Goal: Information Seeking & Learning: Learn about a topic

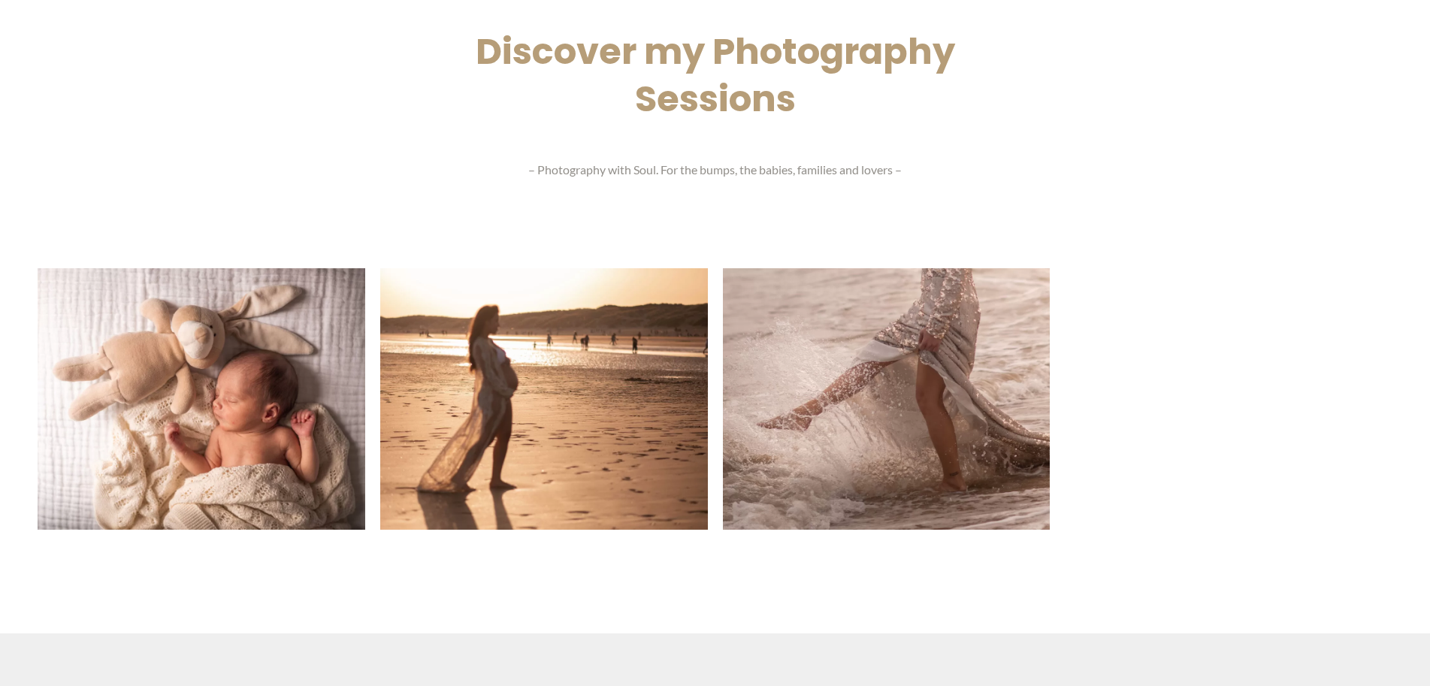
scroll to position [3379, 0]
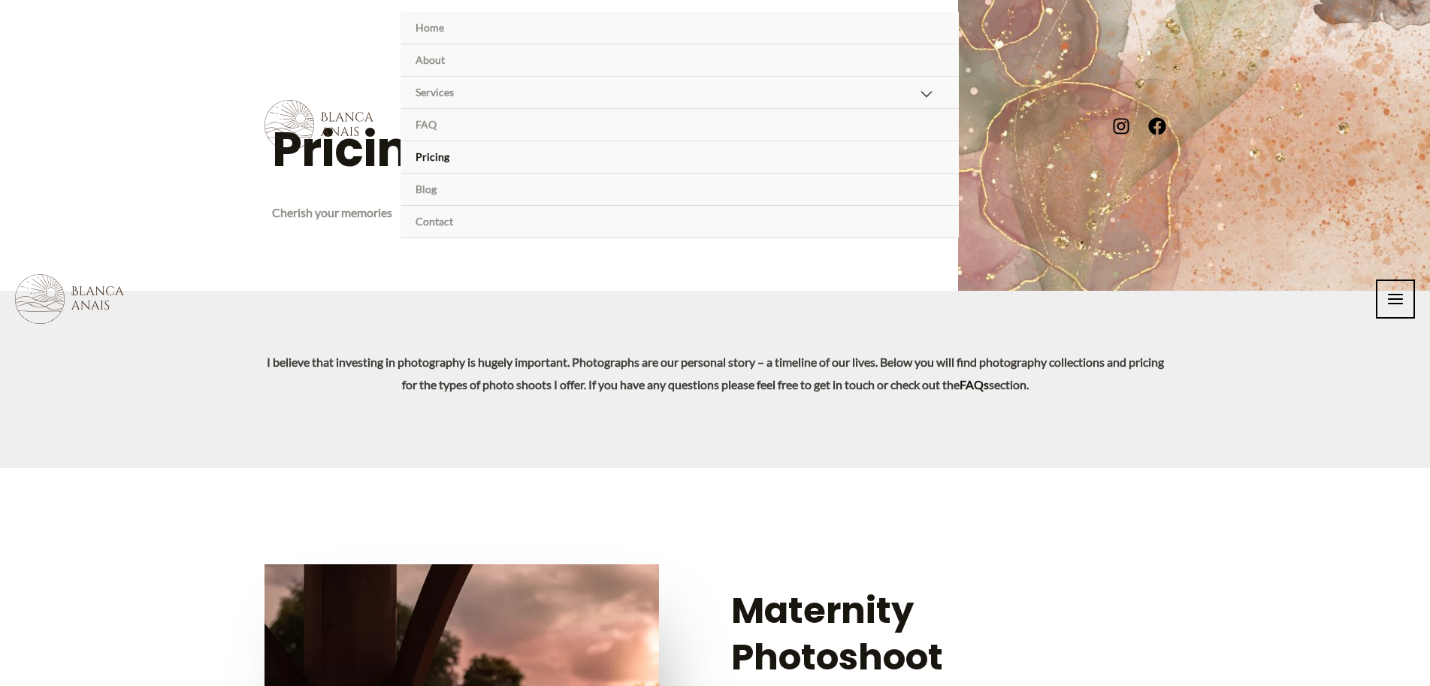
scroll to position [2332, 0]
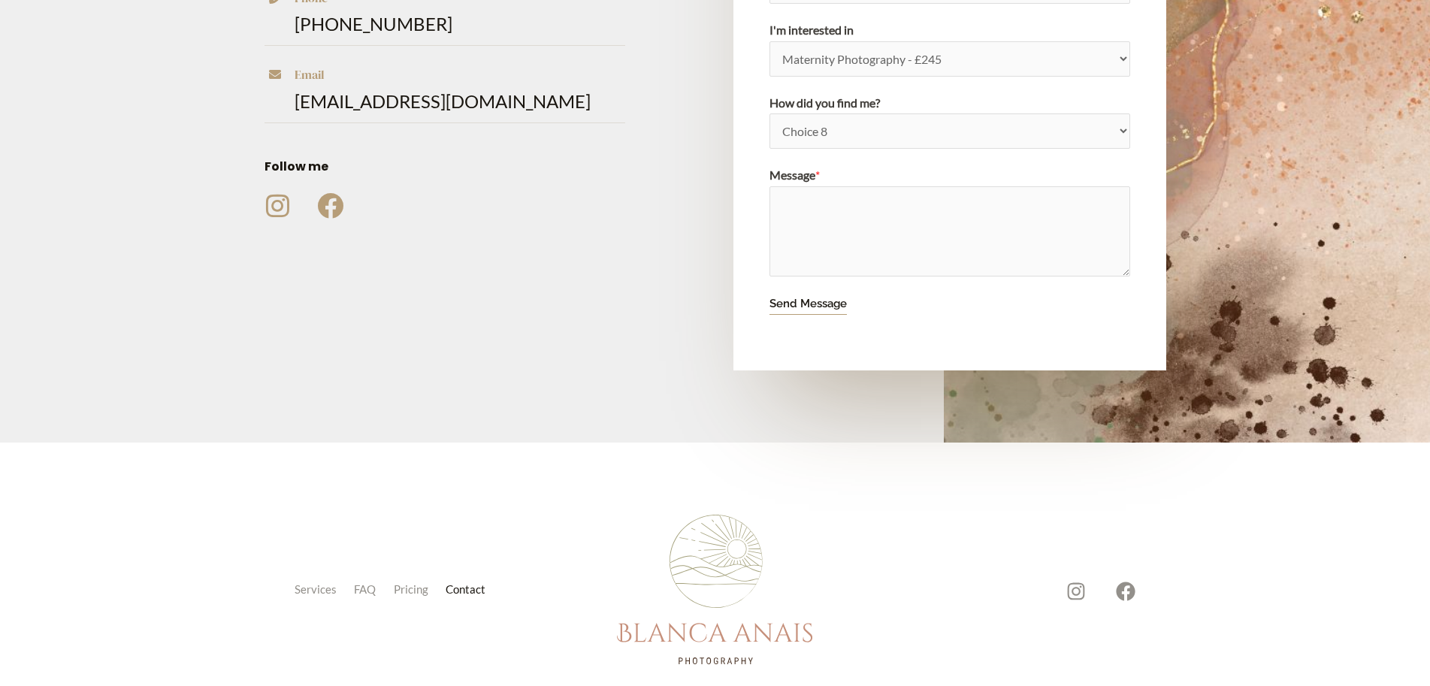
scroll to position [525, 0]
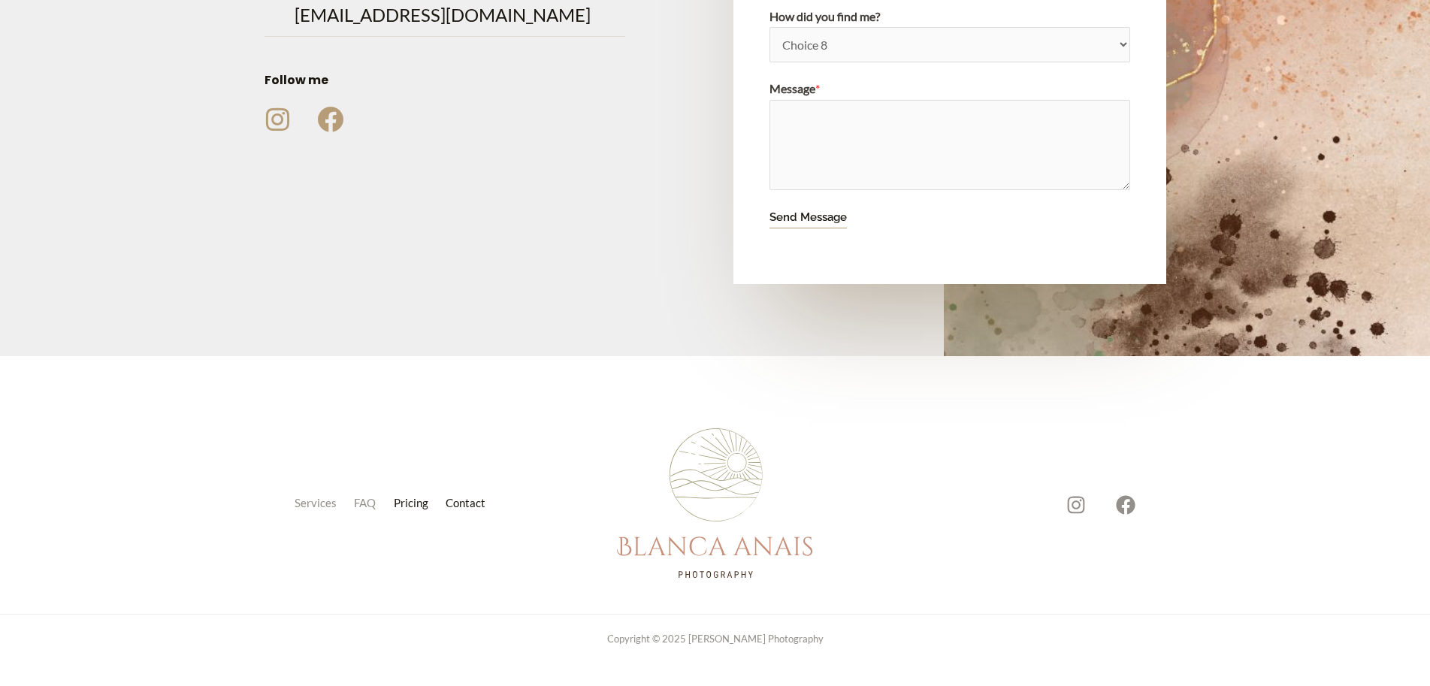
click at [425, 493] on link "Pricing" at bounding box center [414, 503] width 53 height 21
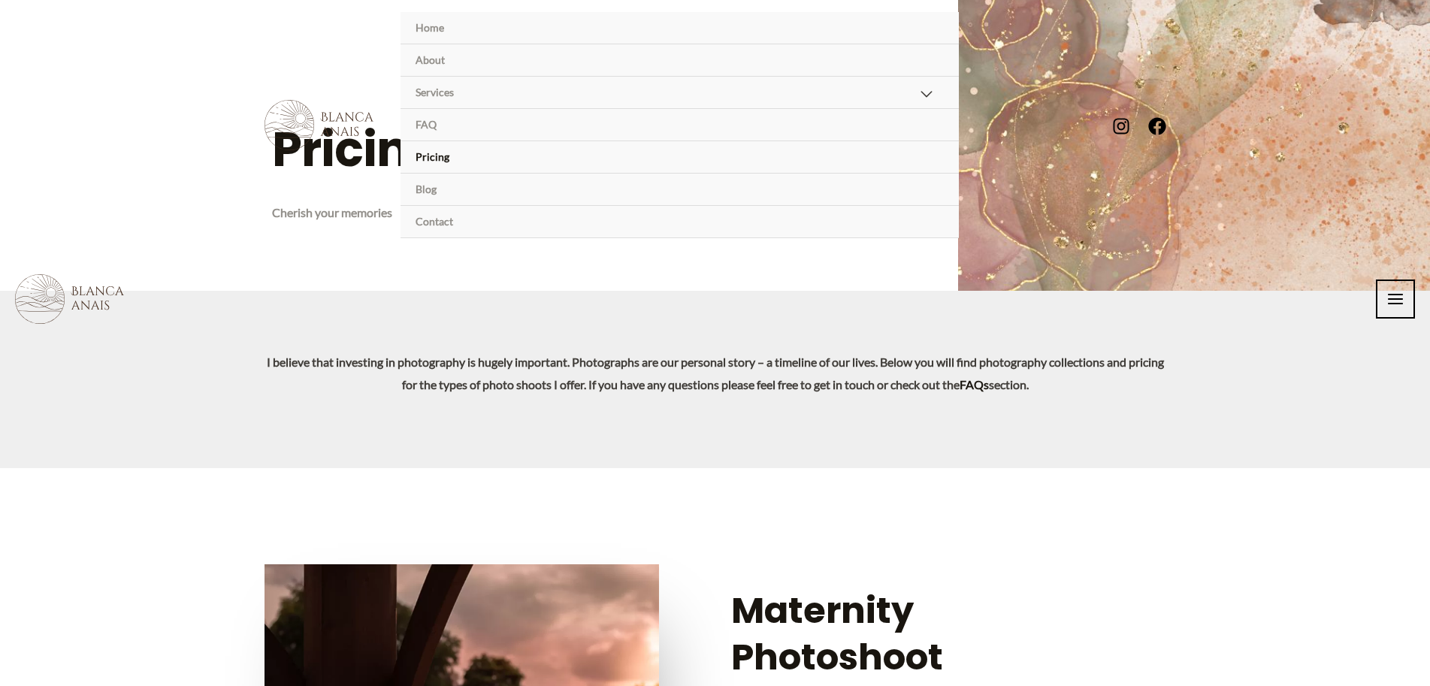
click at [719, 157] on link "Pricing" at bounding box center [680, 157] width 558 height 32
click at [921, 93] on button "Menu Toggle" at bounding box center [927, 95] width 34 height 38
